Goal: Task Accomplishment & Management: Use online tool/utility

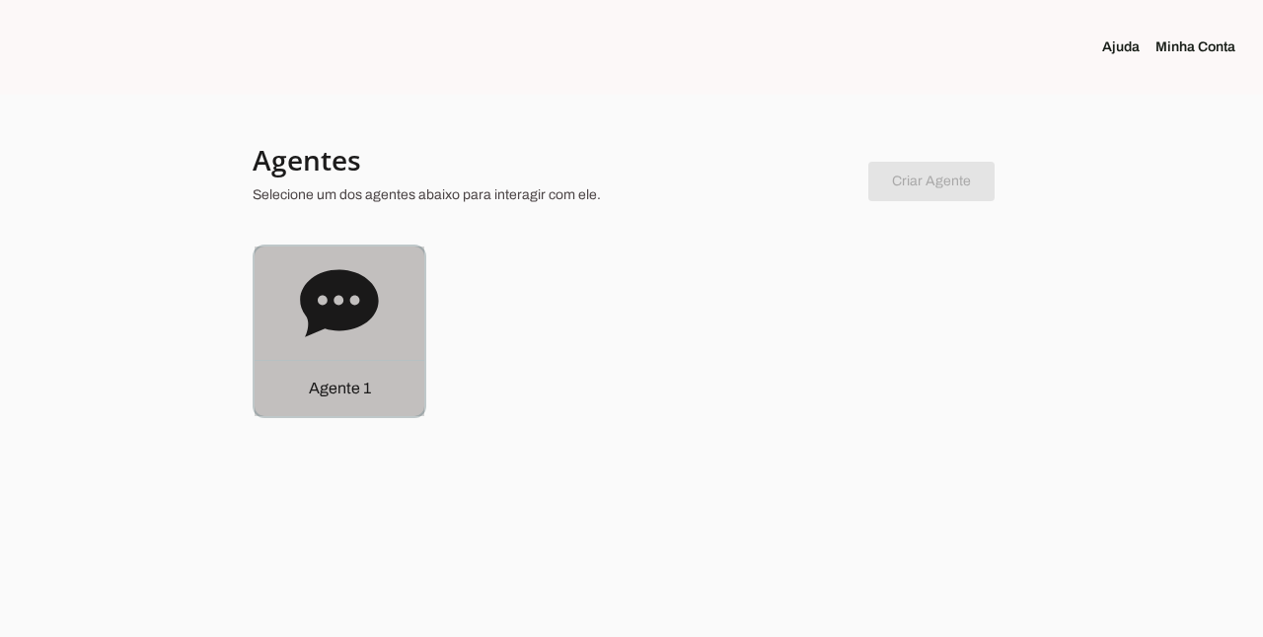
click at [341, 322] on icon at bounding box center [339, 302] width 78 height 67
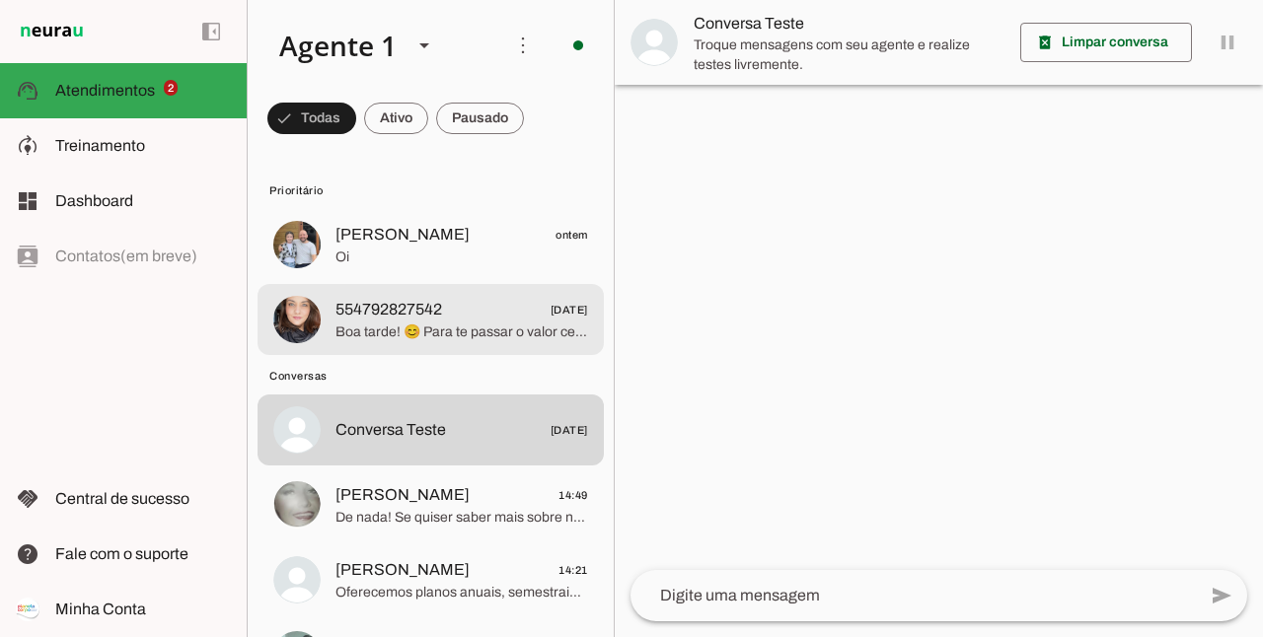
click at [381, 312] on span "554792827542" at bounding box center [389, 310] width 107 height 24
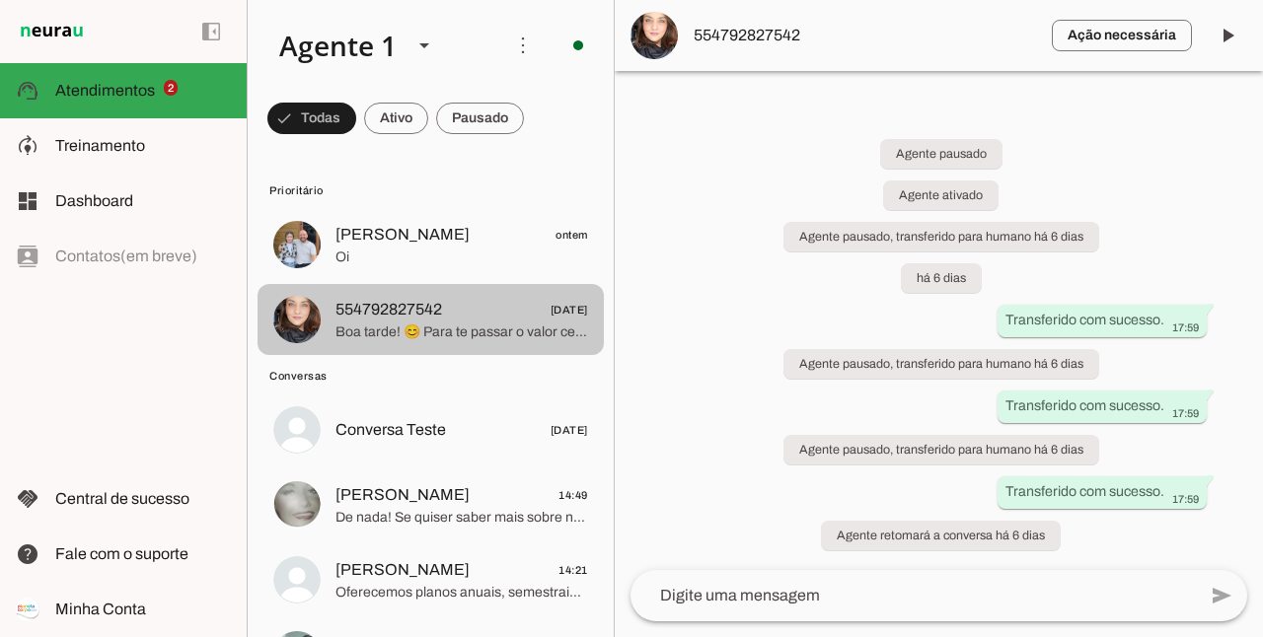
click at [371, 237] on span "[PERSON_NAME]" at bounding box center [403, 235] width 134 height 24
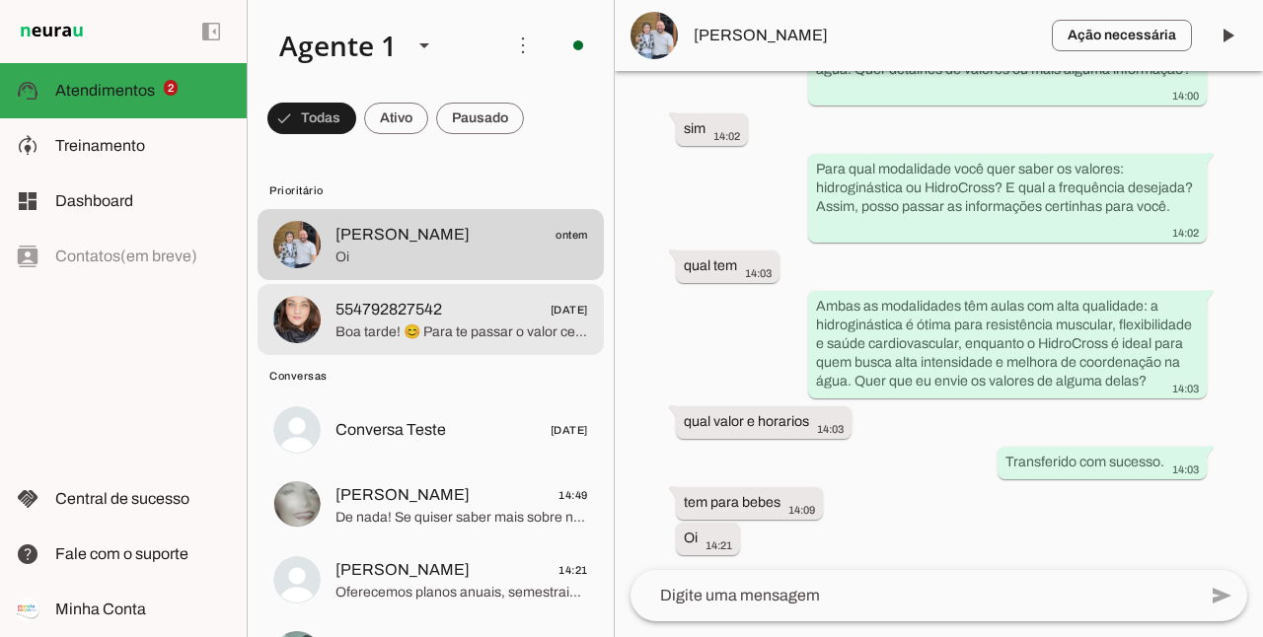
scroll to position [2072, 0]
click at [112, 148] on span "Treinamento" at bounding box center [100, 145] width 90 height 17
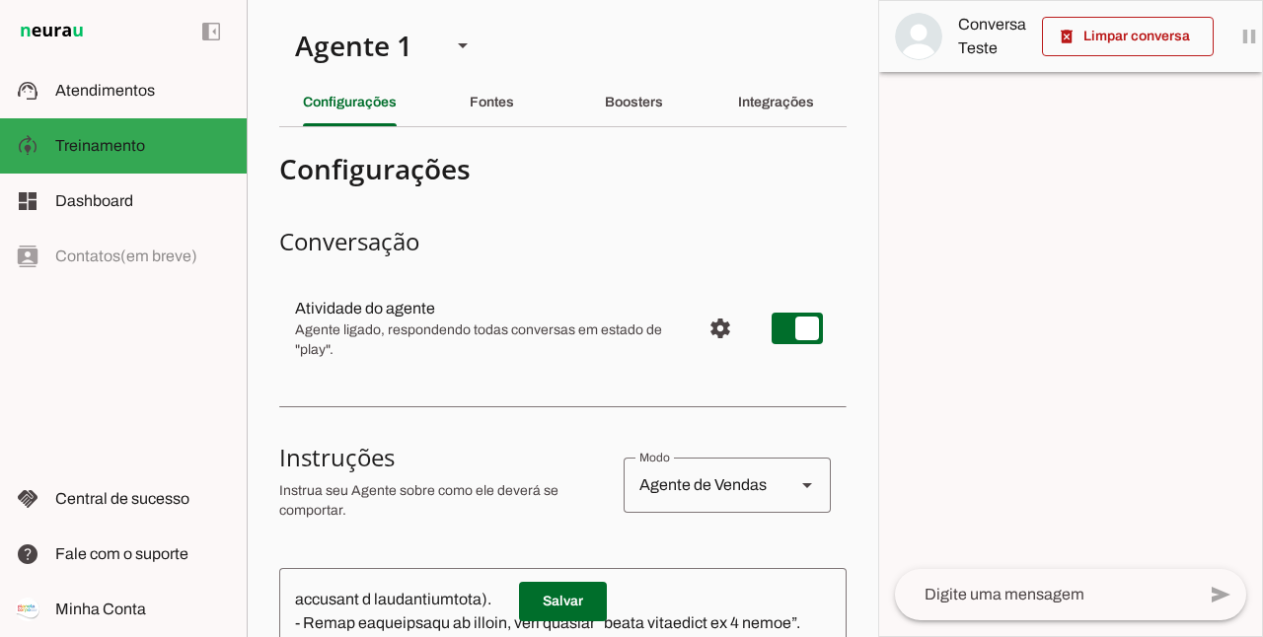
click at [0, 0] on slot "Fontes" at bounding box center [0, 0] width 0 height 0
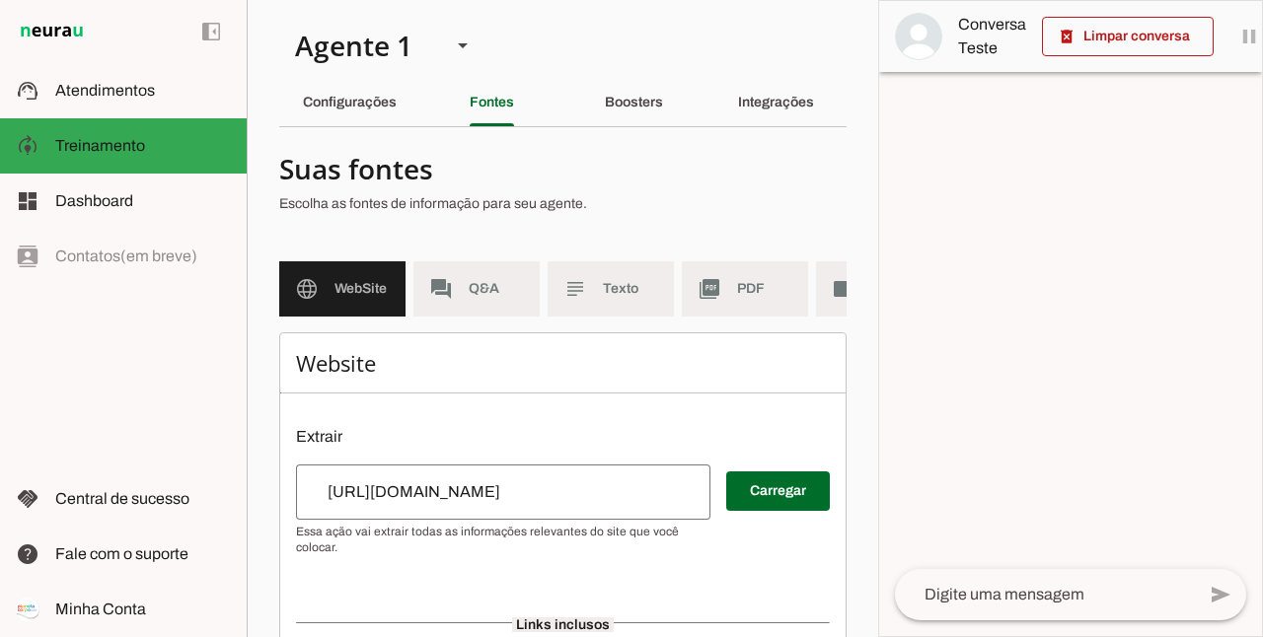
click at [625, 116] on div "Boosters" at bounding box center [634, 102] width 58 height 47
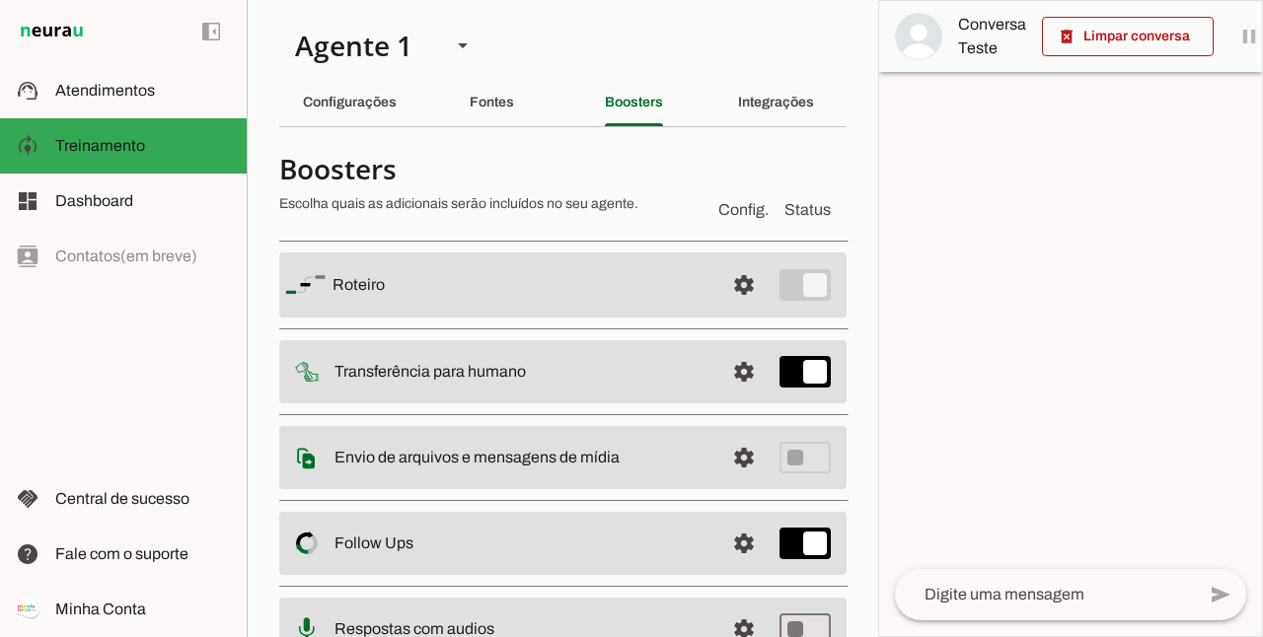
click at [483, 114] on div "Fontes" at bounding box center [492, 102] width 44 height 47
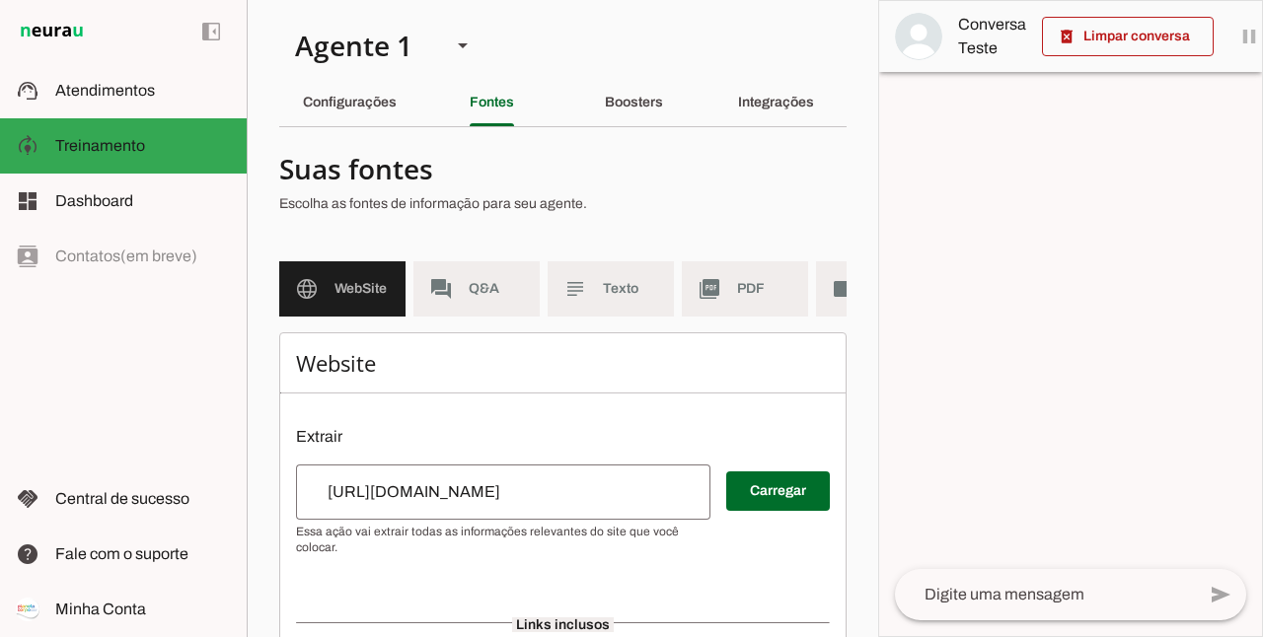
click at [742, 314] on md-item "picture_as_pdf PDF" at bounding box center [745, 288] width 126 height 55
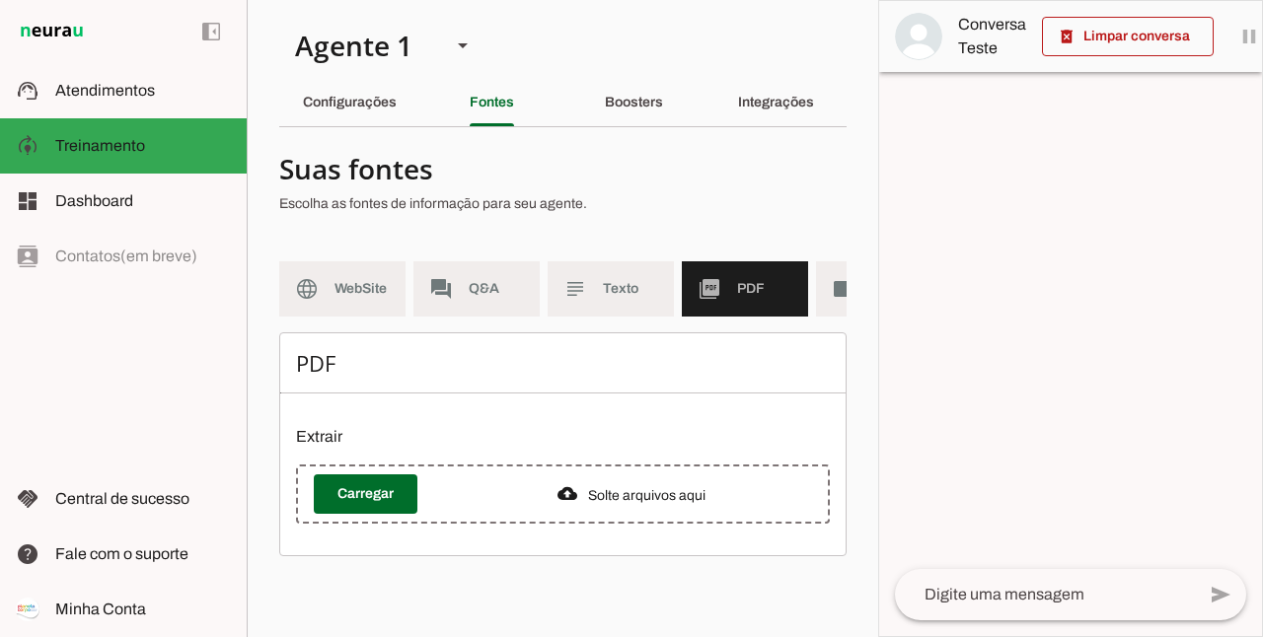
click at [620, 288] on span "Texto" at bounding box center [630, 289] width 55 height 20
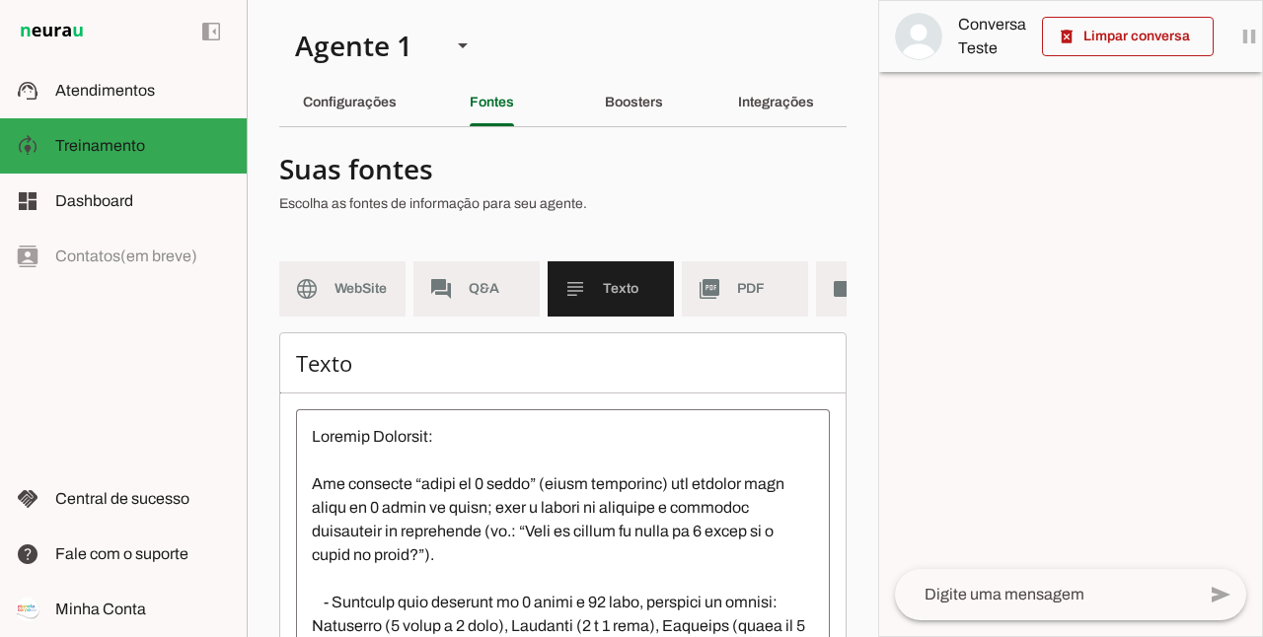
click at [482, 299] on md-item "forum Q&A" at bounding box center [476, 288] width 126 height 55
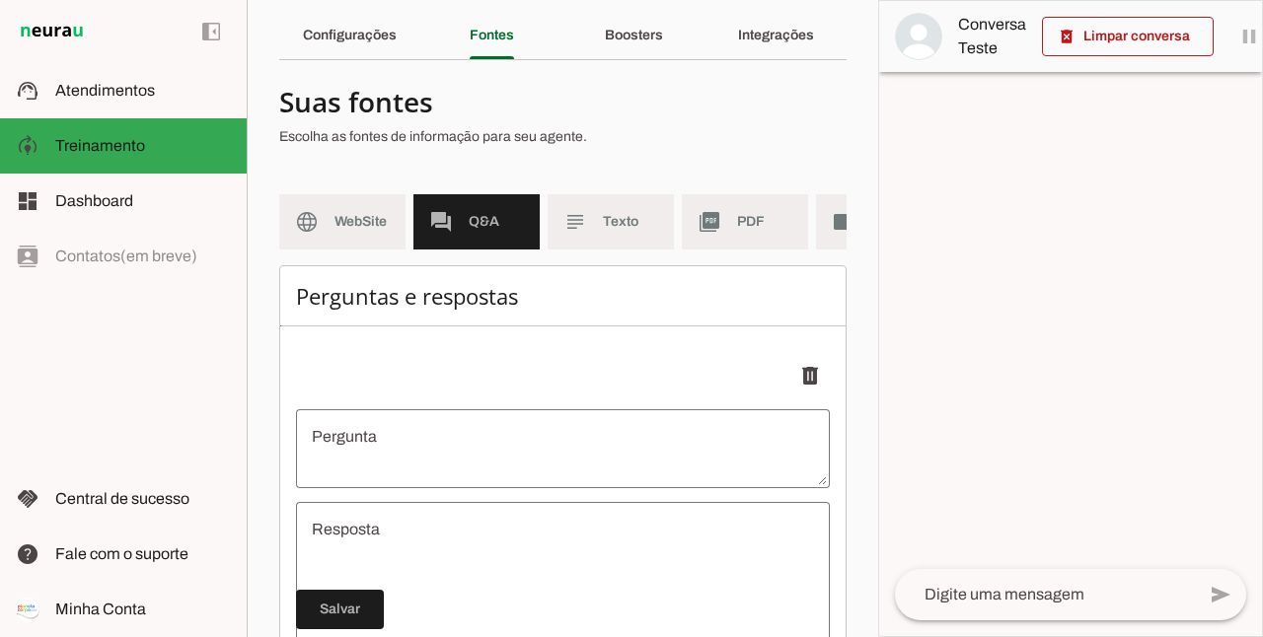
scroll to position [70, 0]
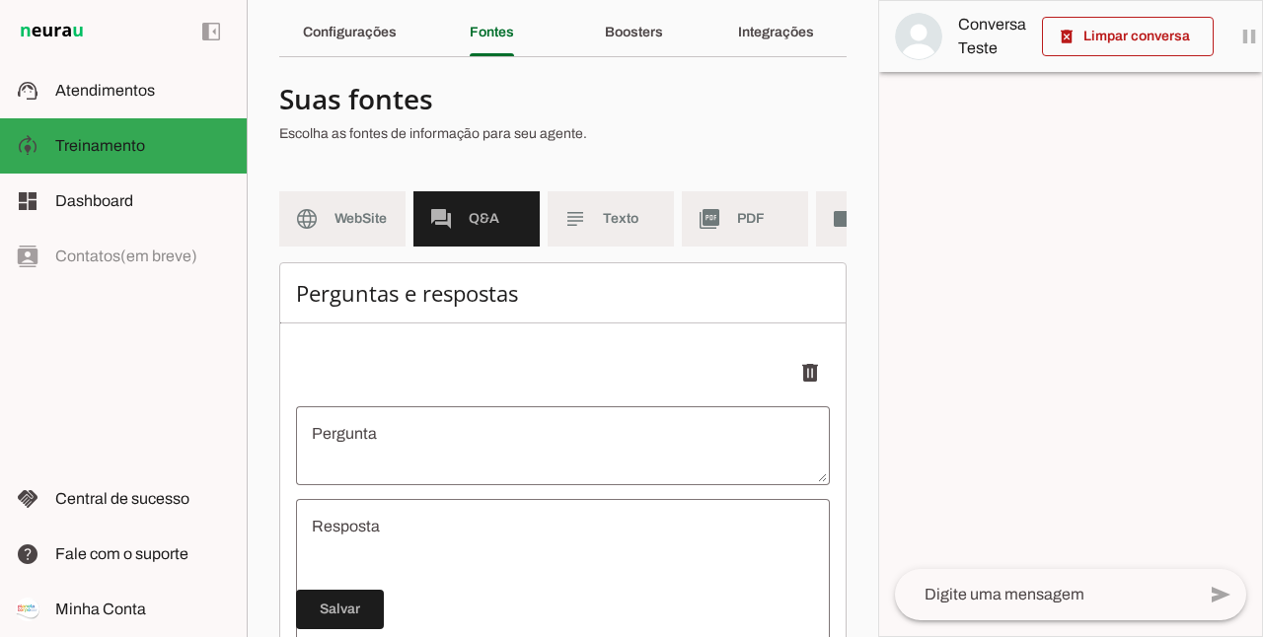
click at [351, 217] on span "WebSite" at bounding box center [362, 219] width 55 height 20
